Goal: Task Accomplishment & Management: Use online tool/utility

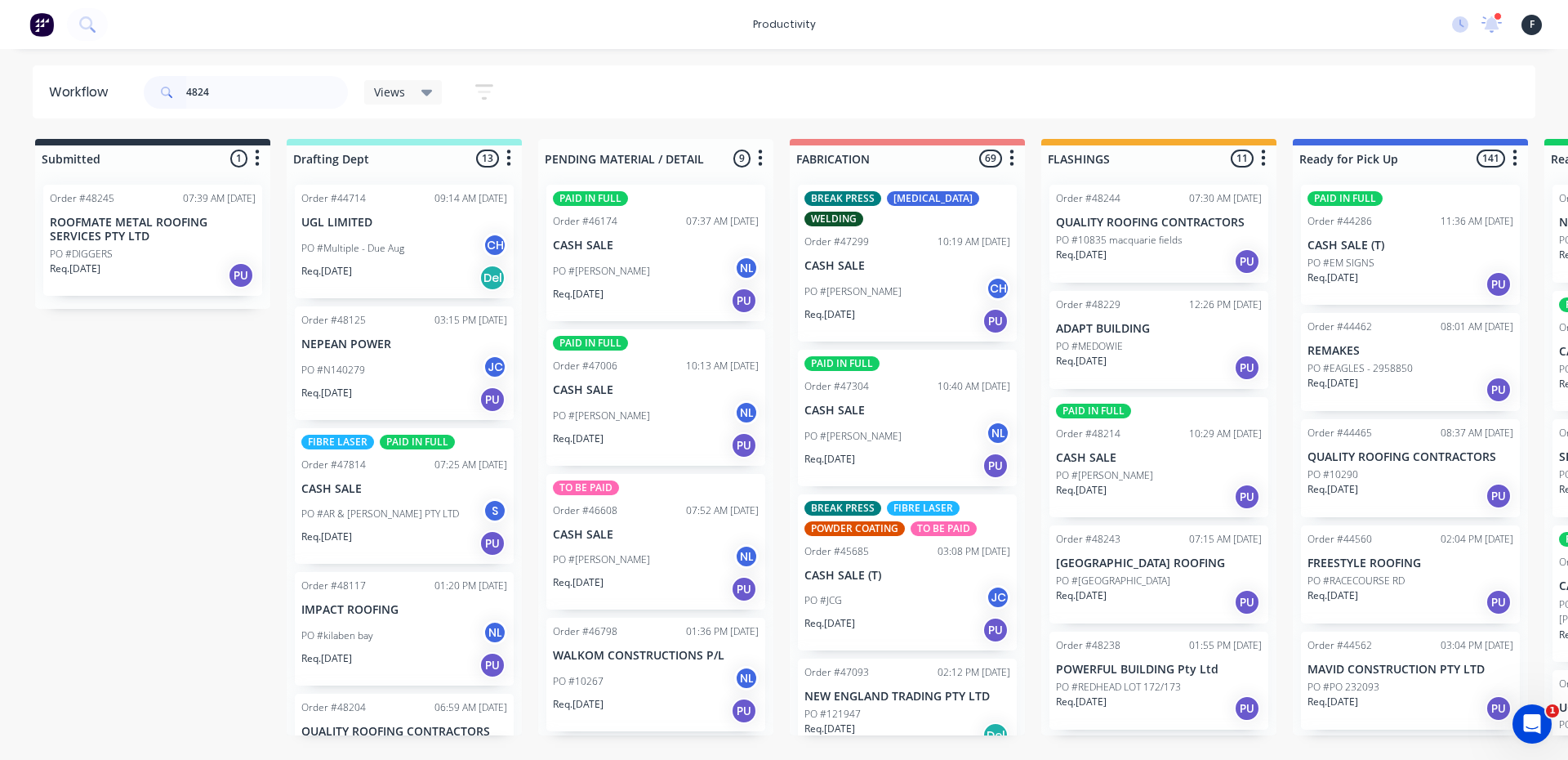
type input "48244"
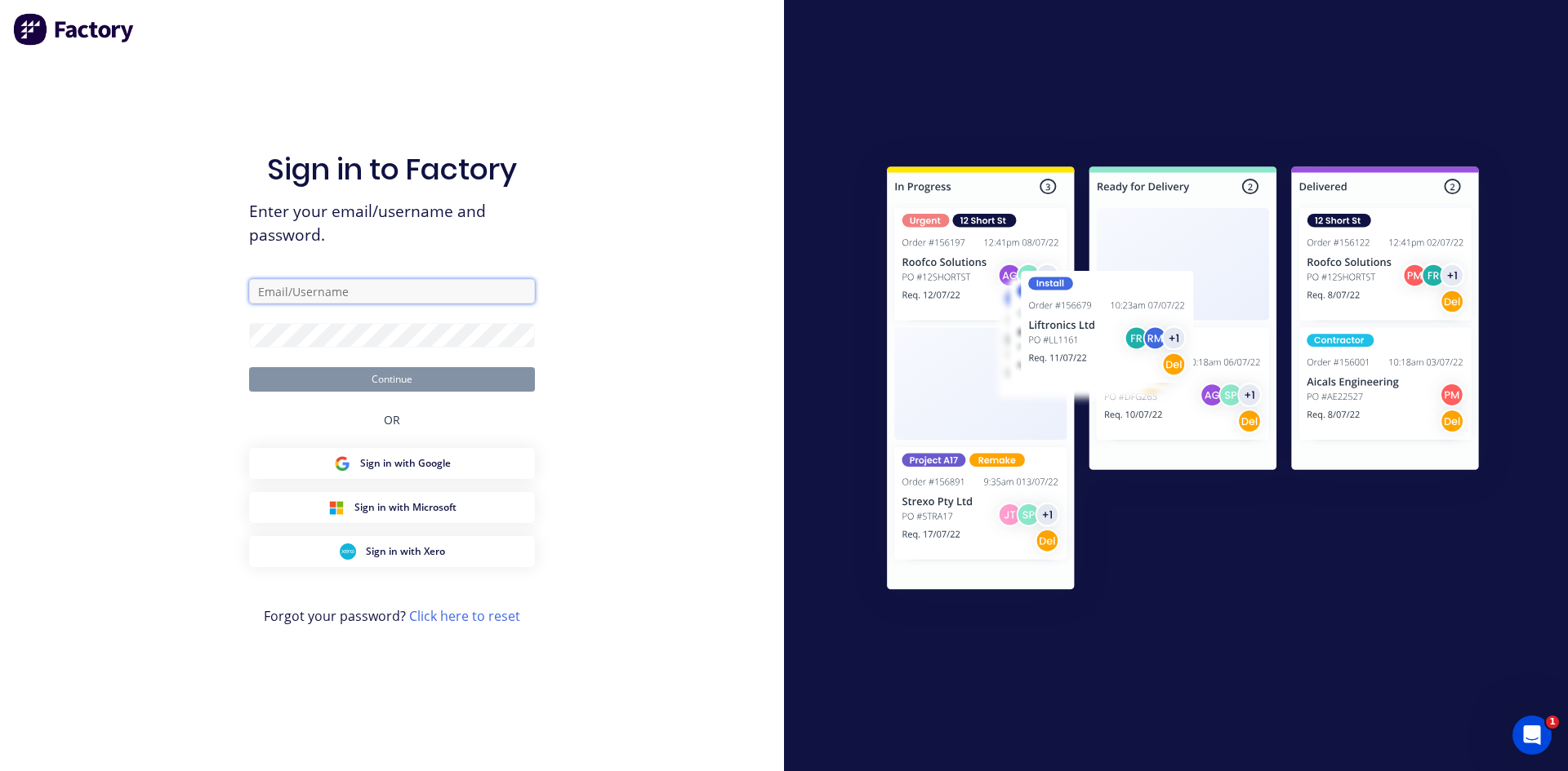
type input "flashings@academysheetmetal.com.au"
click at [486, 375] on button "Continue" at bounding box center [392, 379] width 286 height 24
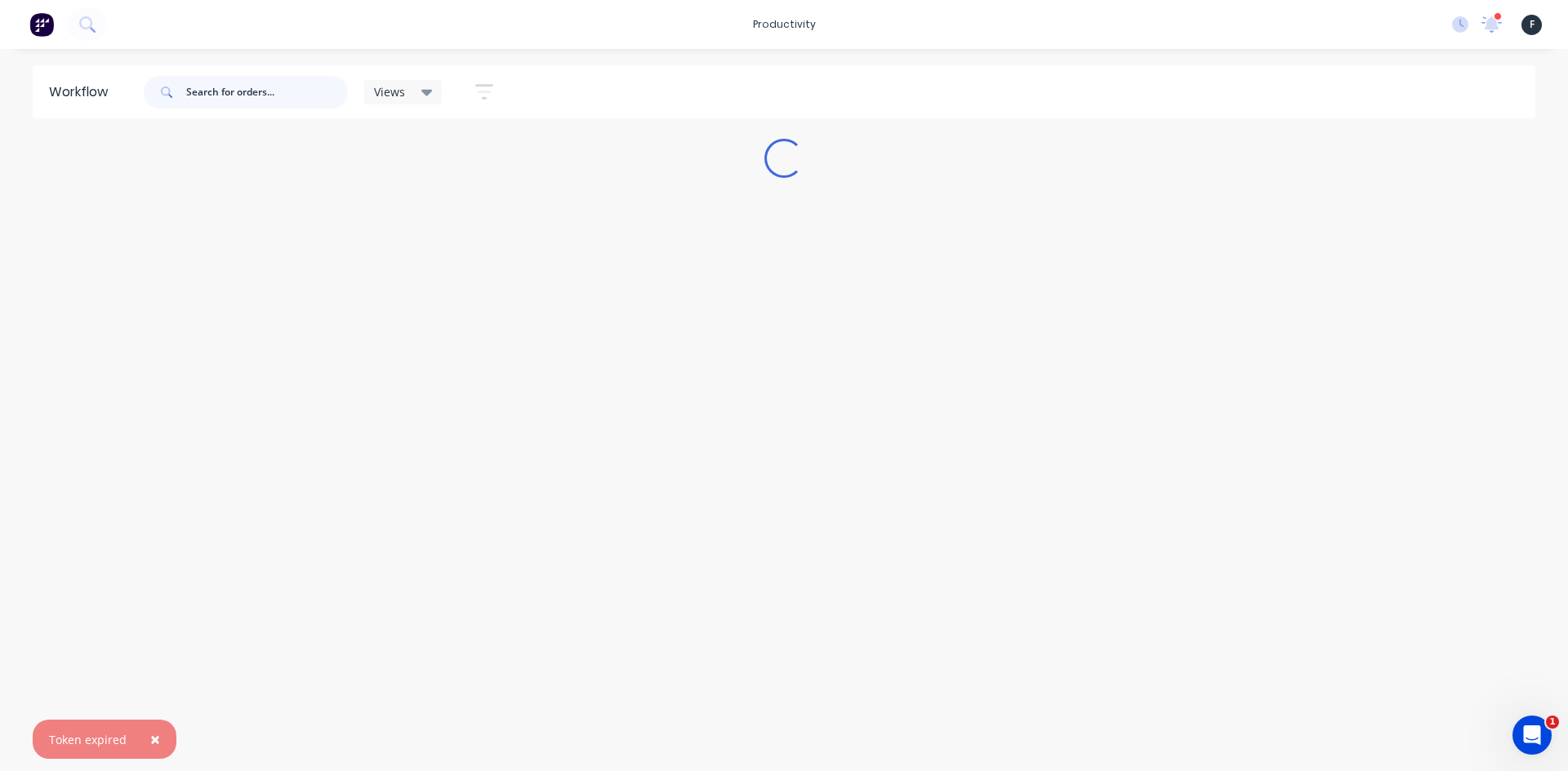
click at [310, 99] on input "text" at bounding box center [266, 92] width 161 height 32
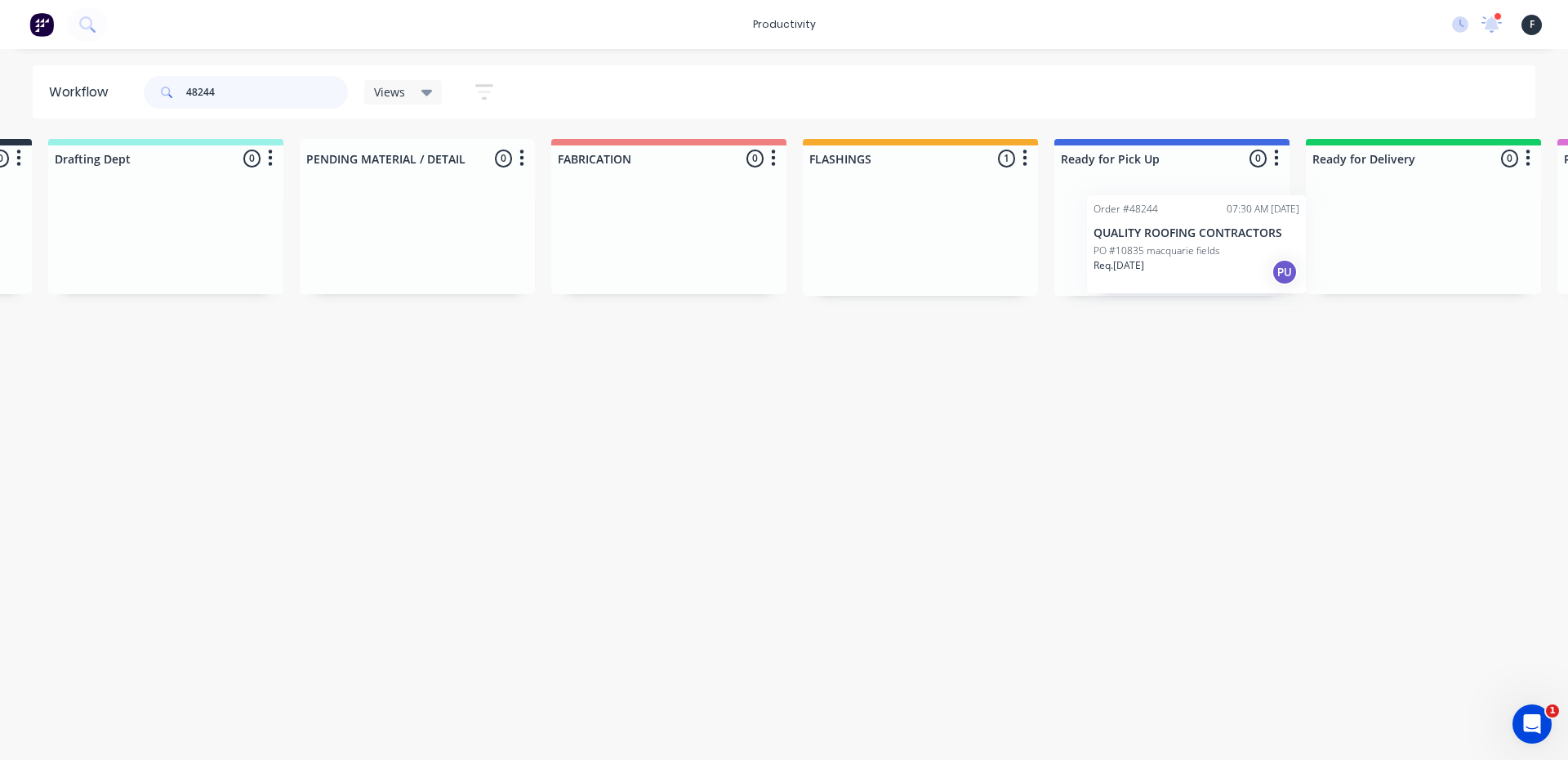
drag, startPoint x: 1159, startPoint y: 242, endPoint x: 1193, endPoint y: 258, distance: 37.6
click at [1193, 258] on div "Submitted 0 Sort By Created date Required date Order number Customer name Most …" at bounding box center [1111, 218] width 2724 height 157
type input "48244"
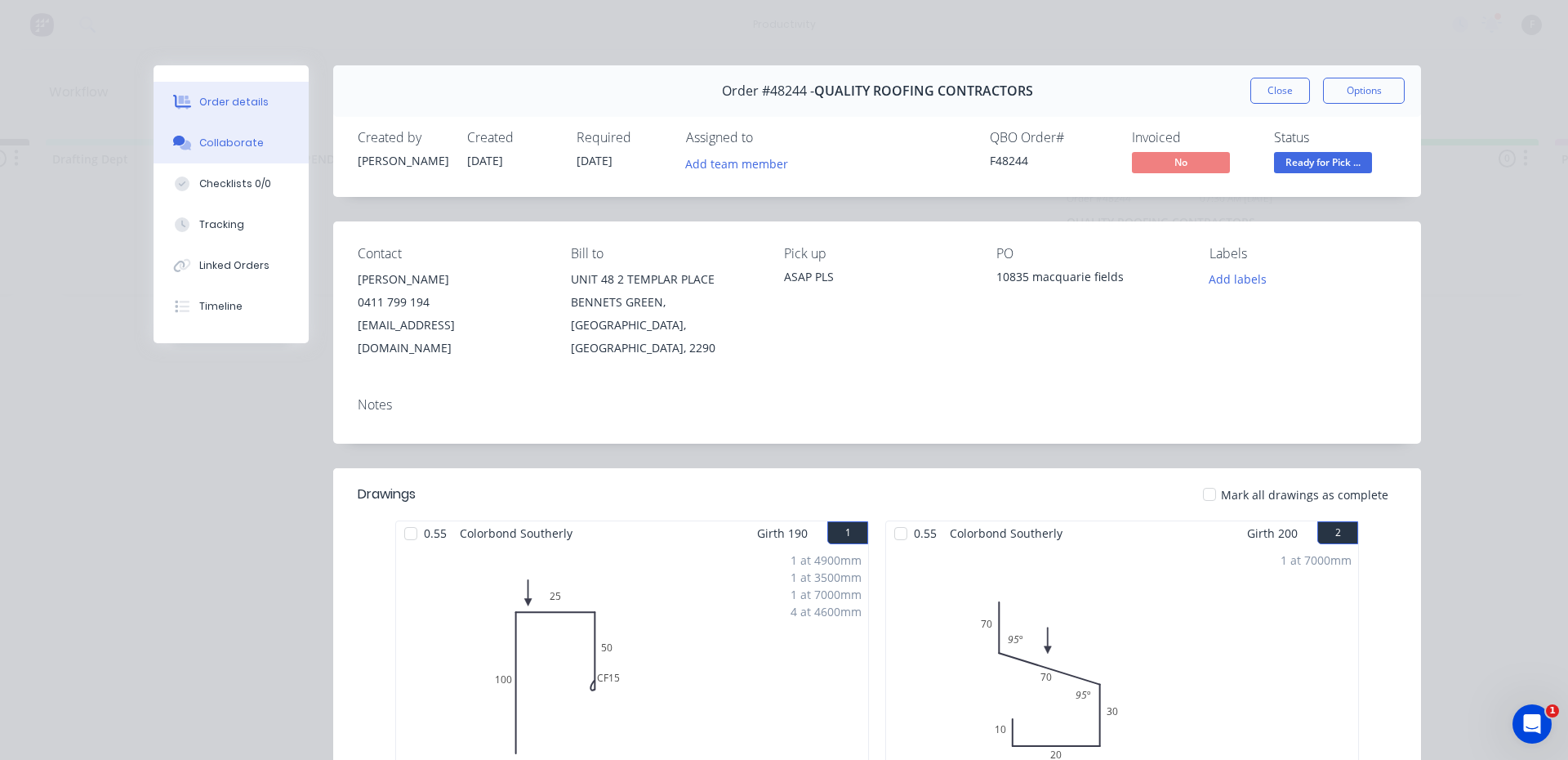
click at [199, 145] on div "Collaborate" at bounding box center [232, 143] width 65 height 14
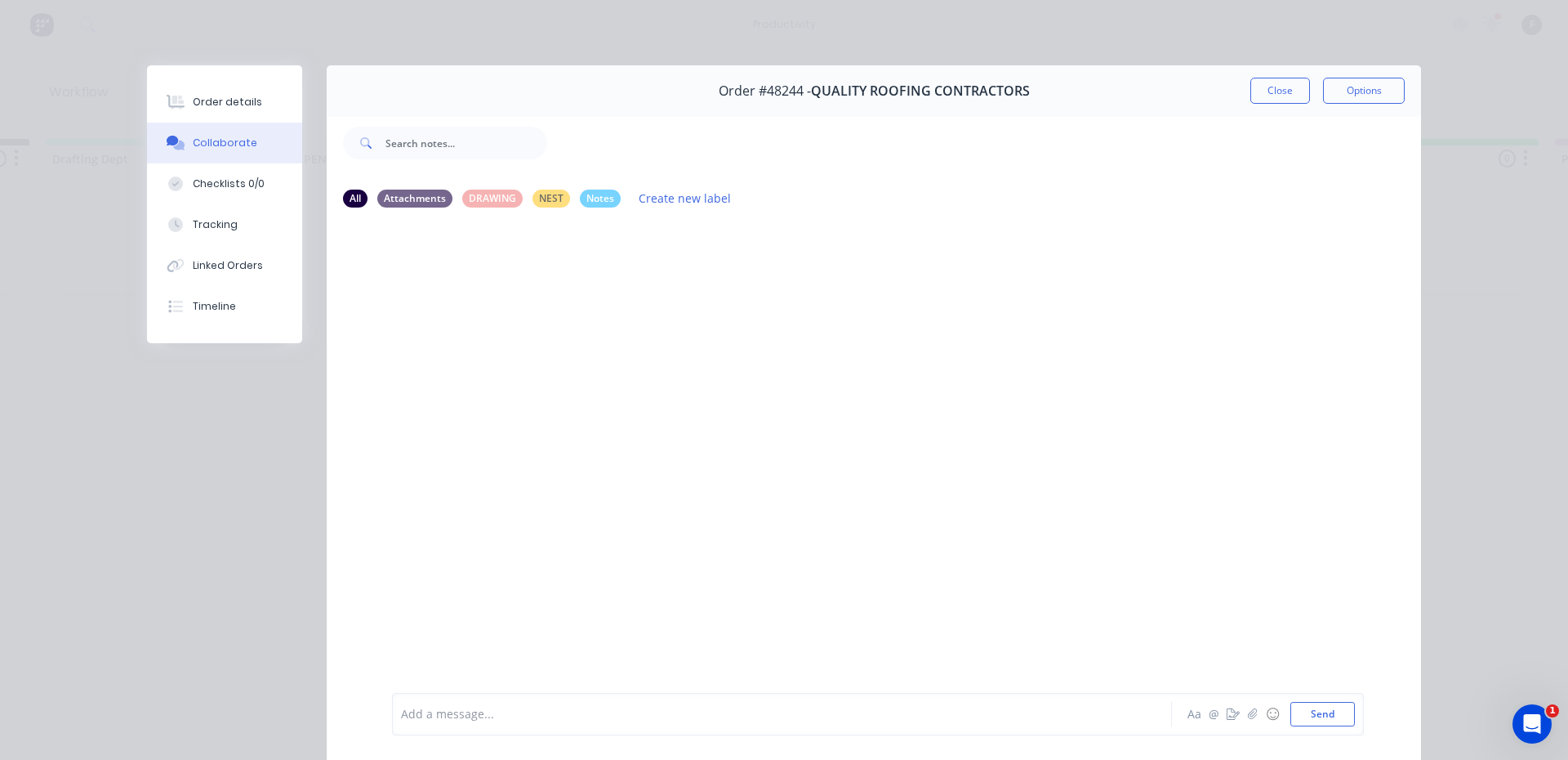
click at [660, 706] on div at bounding box center [759, 714] width 715 height 17
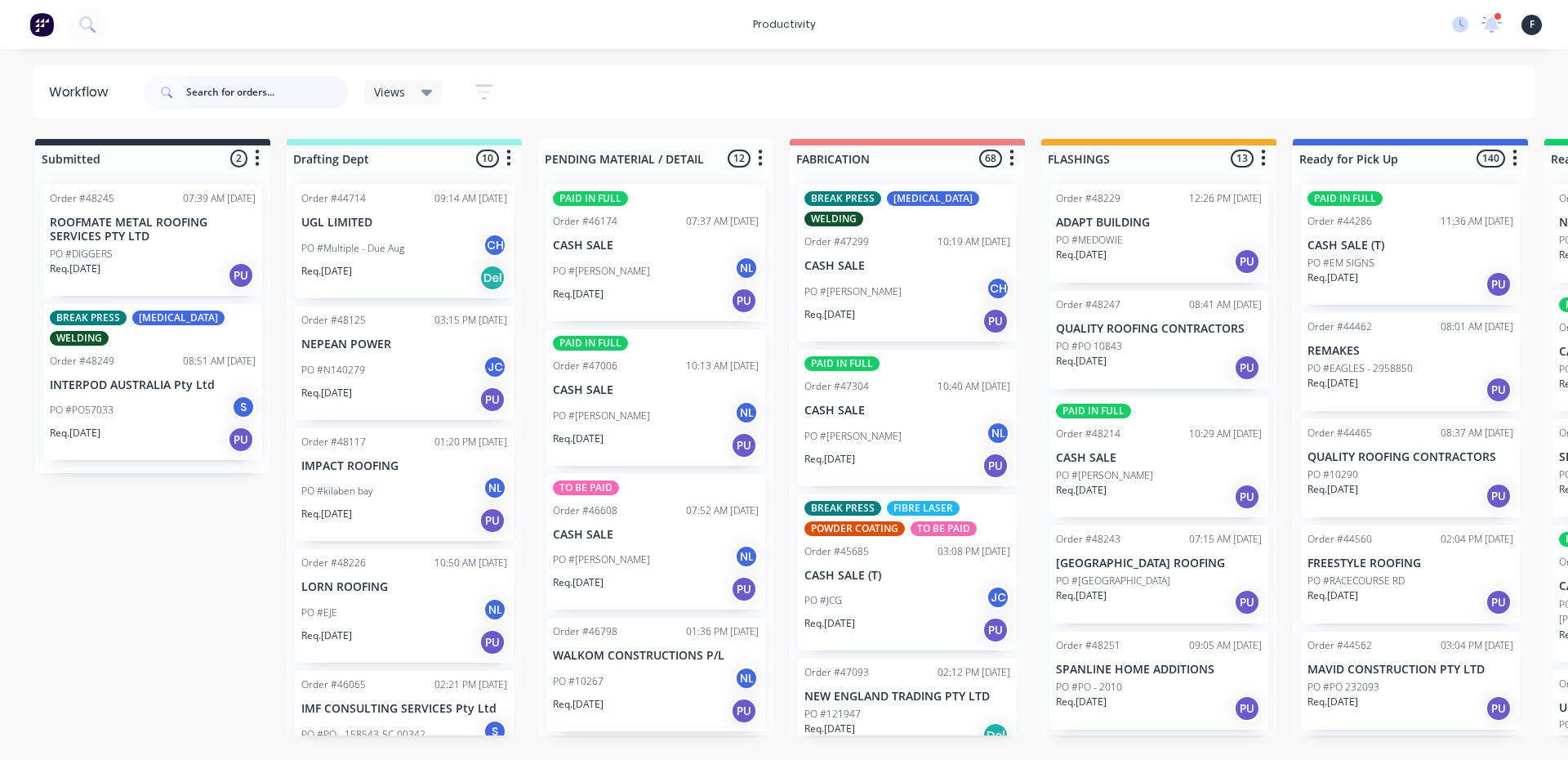
click at [279, 97] on input "text" at bounding box center [266, 92] width 161 height 32
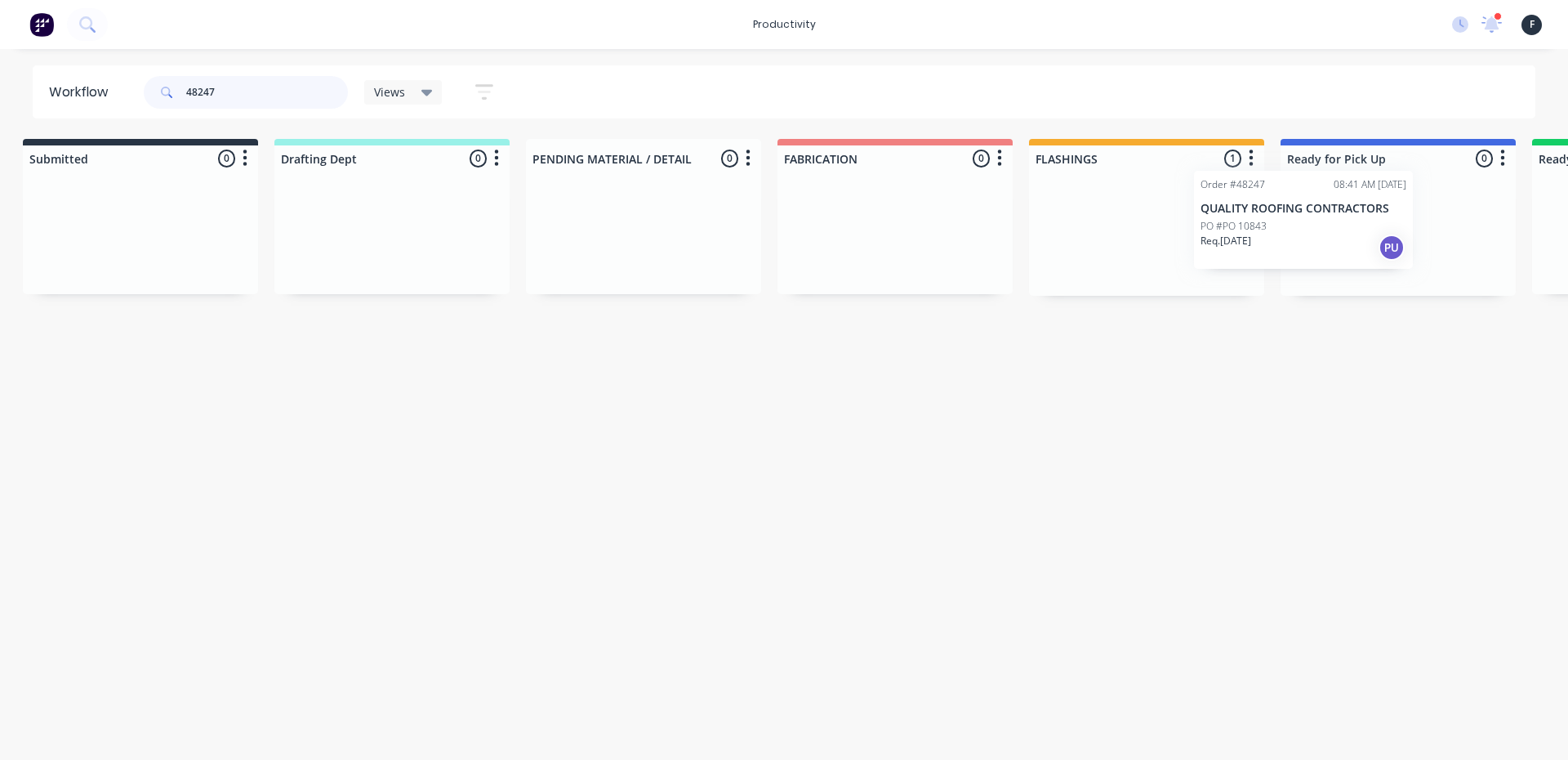
scroll to position [0, 60]
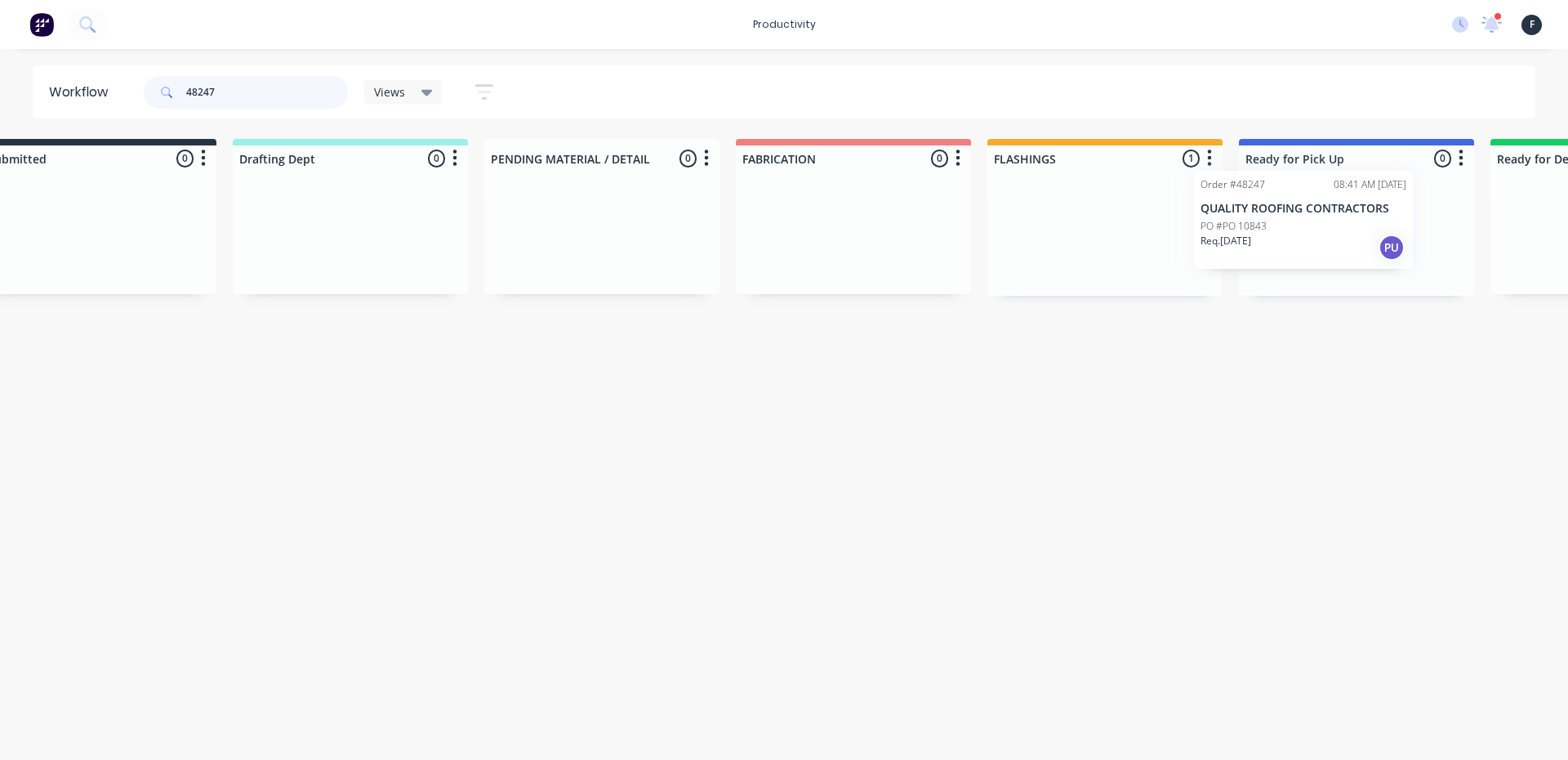
drag, startPoint x: 1149, startPoint y: 252, endPoint x: 1302, endPoint y: 237, distance: 153.7
click at [1302, 237] on div "Submitted 0 Sort By Created date Required date Order number Customer name Most …" at bounding box center [1295, 218] width 2724 height 157
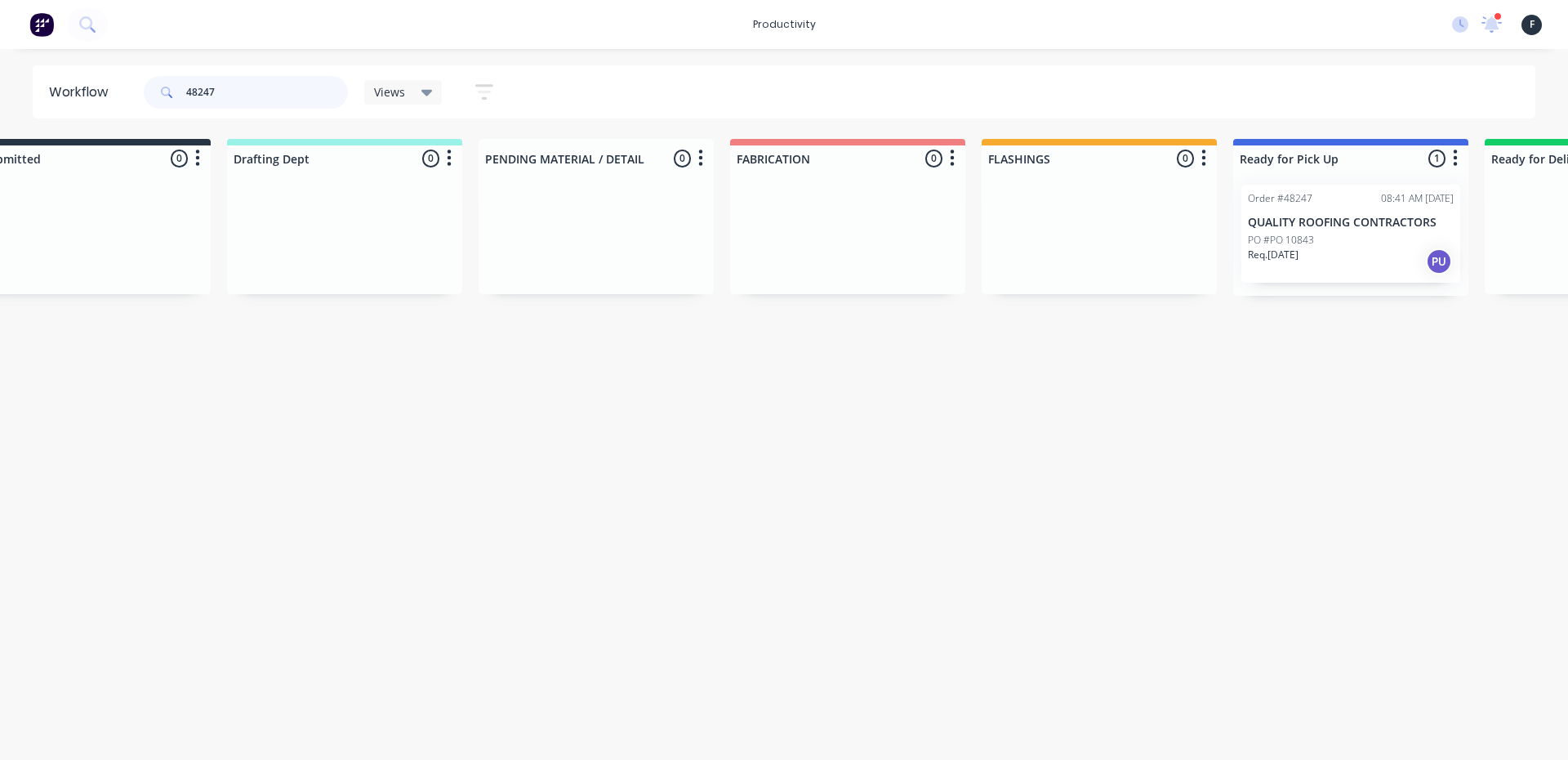
type input "48247"
click at [1302, 237] on p "PO #PO 10843" at bounding box center [1280, 240] width 66 height 14
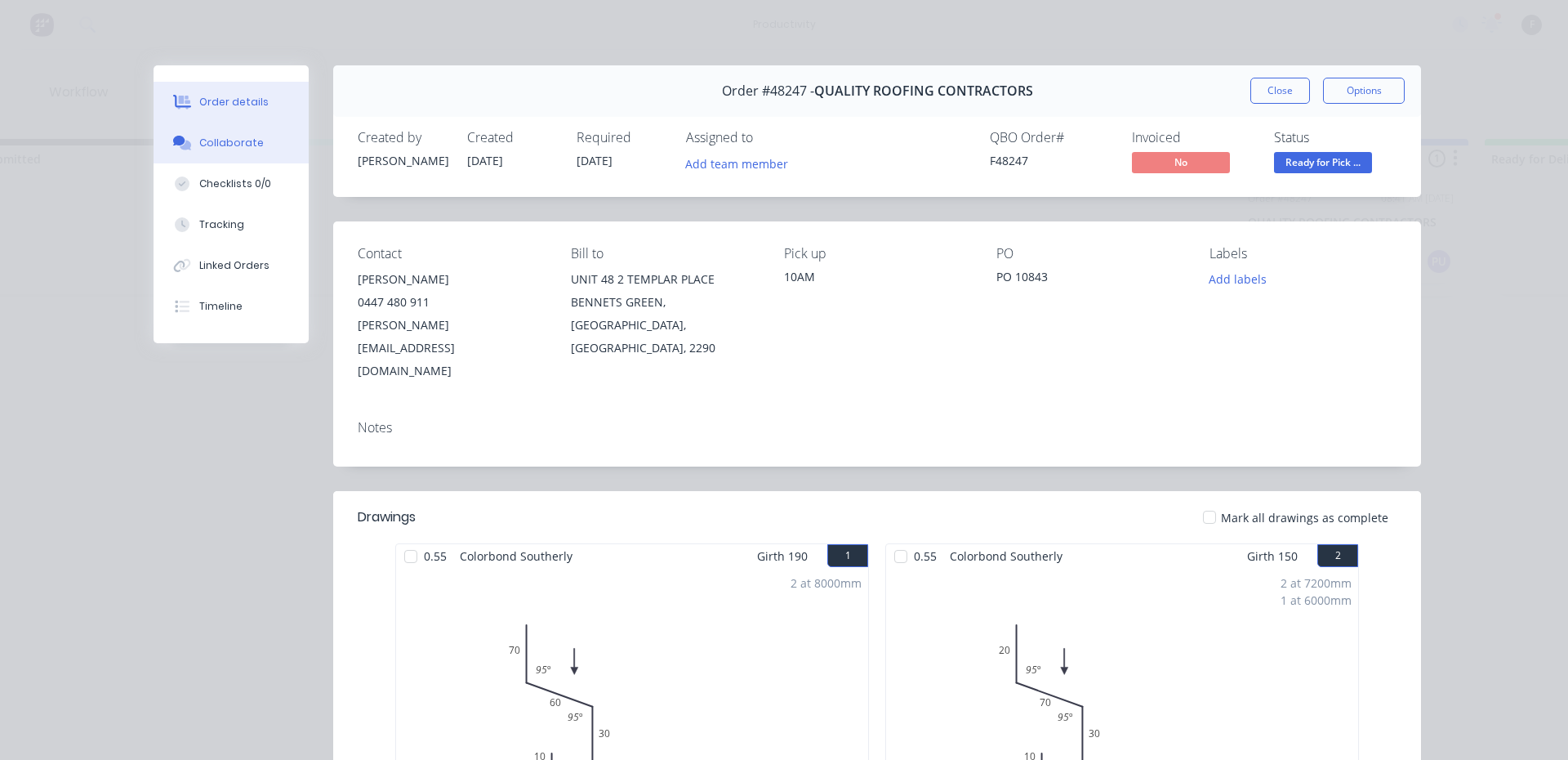
click at [262, 144] on button "Collaborate" at bounding box center [231, 143] width 155 height 41
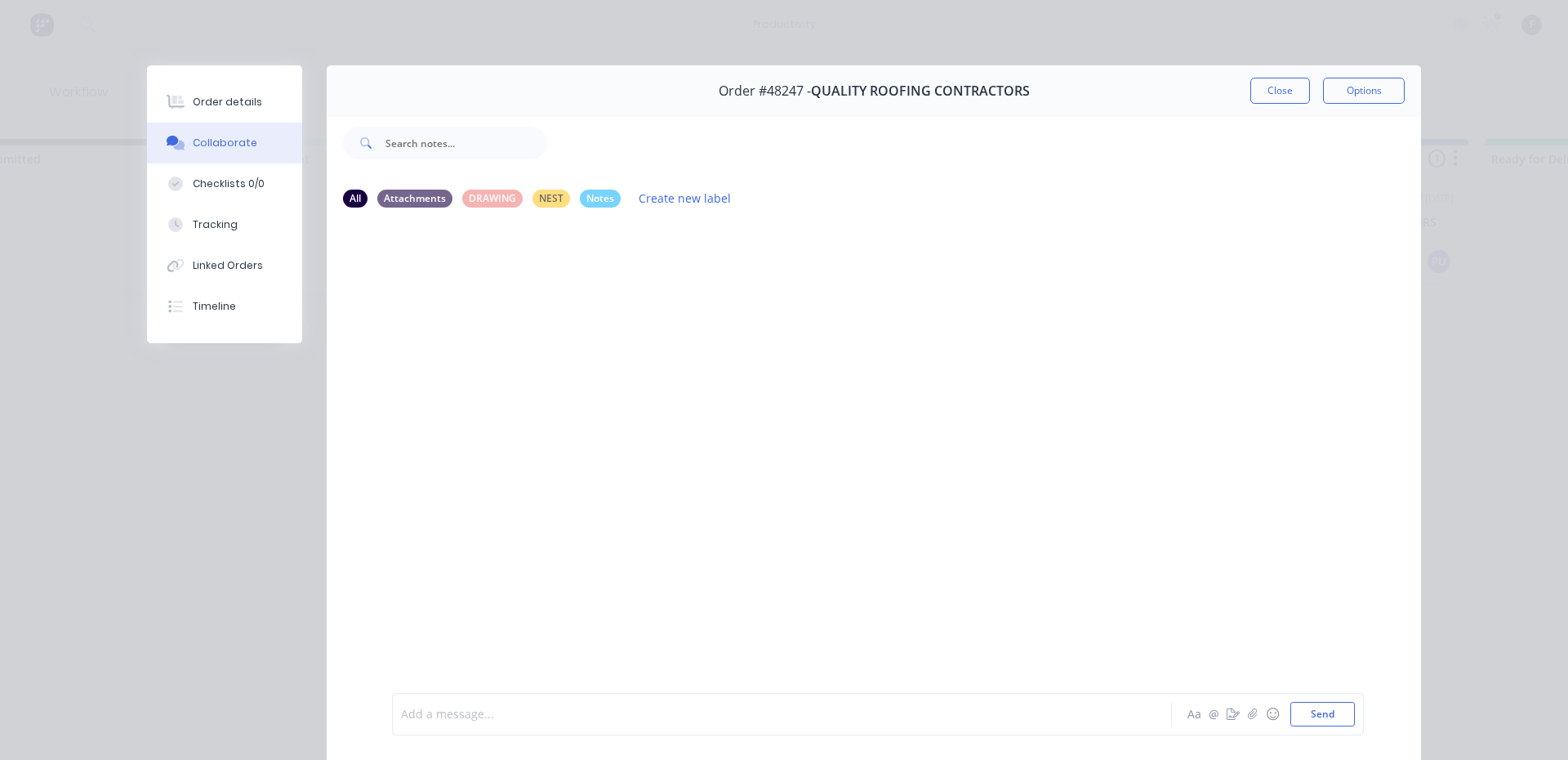
click at [621, 708] on div at bounding box center [759, 714] width 715 height 17
